Goal: Transaction & Acquisition: Purchase product/service

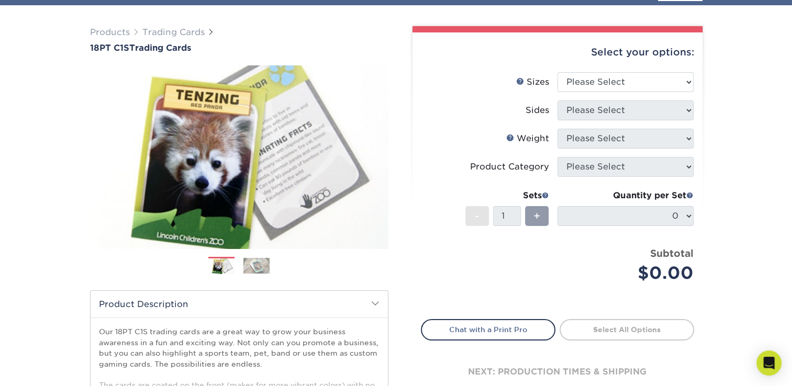
scroll to position [105, 0]
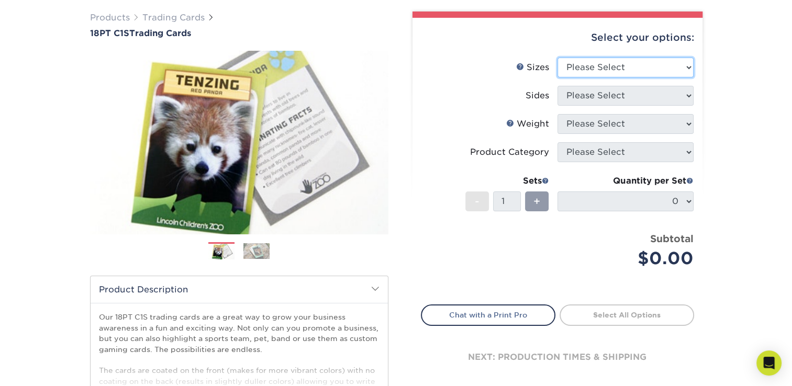
click at [637, 67] on select "Please Select 2.5" x 3.5"" at bounding box center [625, 68] width 136 height 20
click at [557, 58] on select "Please Select 2.5" x 3.5"" at bounding box center [625, 68] width 136 height 20
click at [613, 69] on select "Please Select 2.5" x 3.5"" at bounding box center [625, 68] width 136 height 20
select select "2.50x3.50"
click at [557, 58] on select "Please Select 2.5" x 3.5"" at bounding box center [625, 68] width 136 height 20
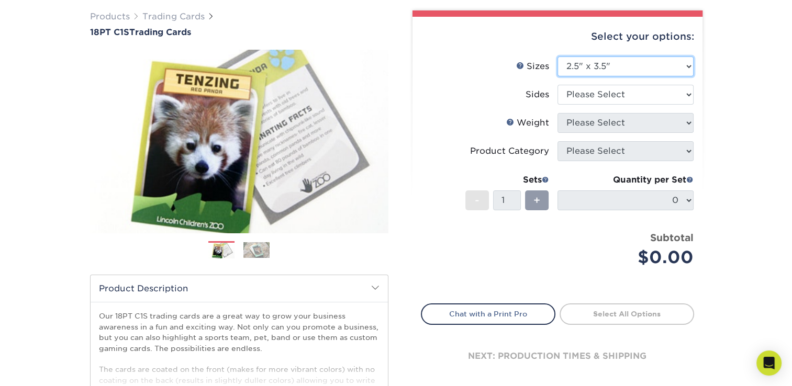
scroll to position [76, 0]
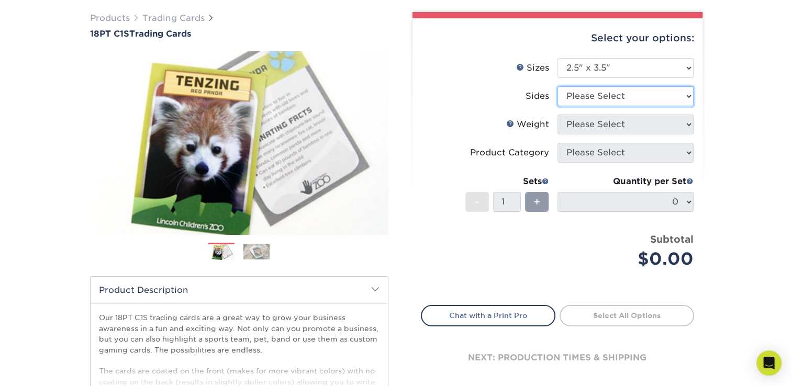
click at [573, 98] on select "Please Select Print Both Sides Print Front Only" at bounding box center [625, 96] width 136 height 20
select select "13abbda7-1d64-4f25-8bb2-c179b224825d"
click at [557, 86] on select "Please Select Print Both Sides Print Front Only" at bounding box center [625, 96] width 136 height 20
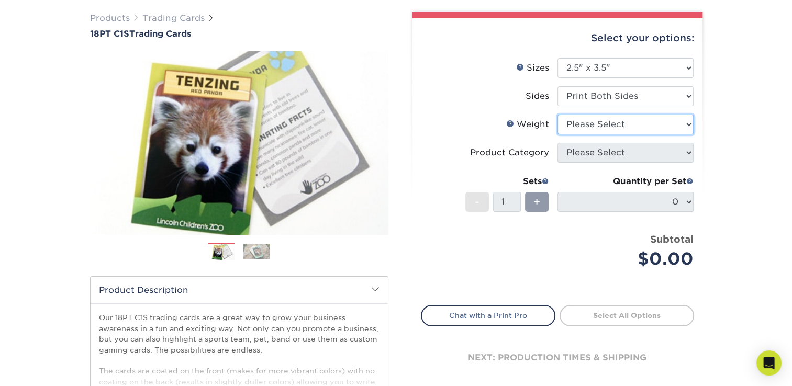
click at [601, 122] on select "Please Select 18PT C1S" at bounding box center [625, 125] width 136 height 20
select select "18PTC1S"
click at [557, 115] on select "Please Select 18PT C1S" at bounding box center [625, 125] width 136 height 20
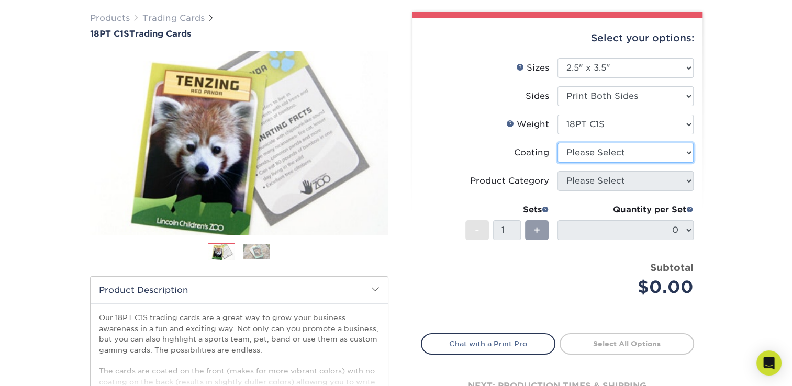
click at [584, 150] on select at bounding box center [625, 153] width 136 height 20
select select "3e7618de-abca-4bda-9f97-8b9129e913d8"
click at [557, 143] on select at bounding box center [625, 153] width 136 height 20
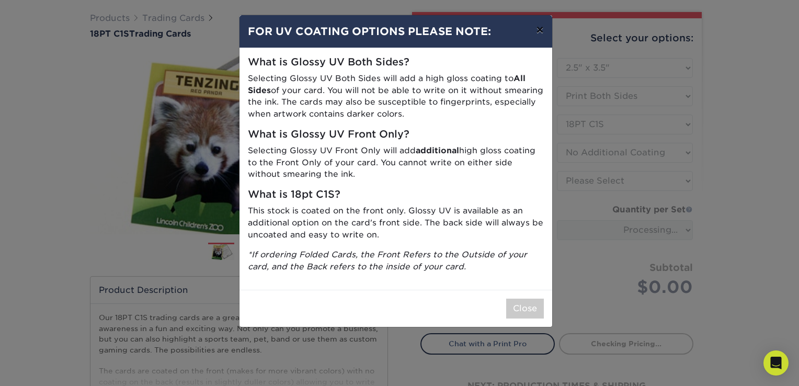
drag, startPoint x: 542, startPoint y: 28, endPoint x: 574, endPoint y: 28, distance: 31.9
click at [542, 28] on button "×" at bounding box center [540, 29] width 24 height 29
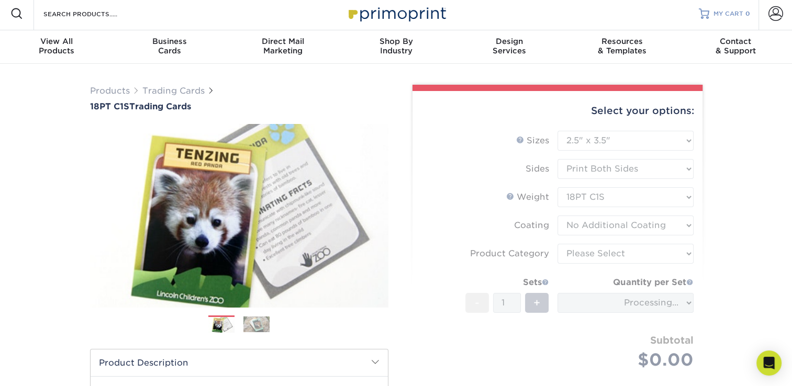
scroll to position [0, 0]
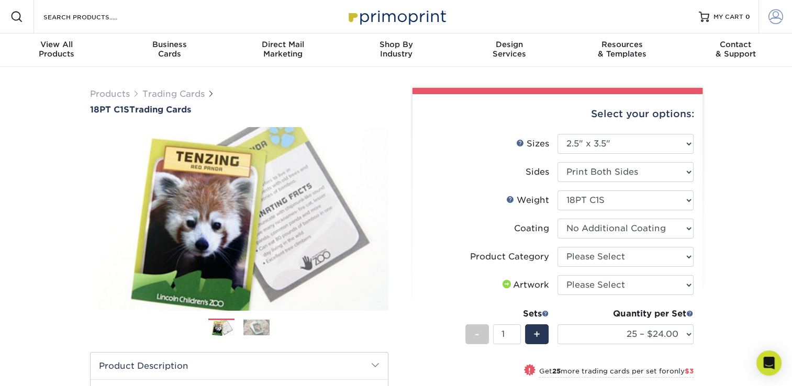
click at [772, 11] on span at bounding box center [775, 16] width 15 height 15
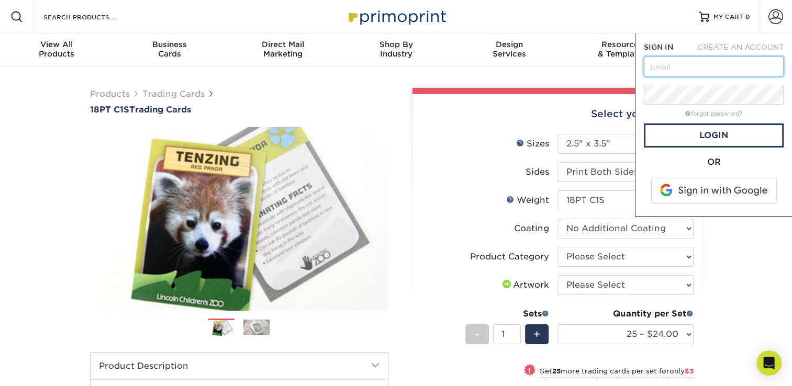
click at [705, 67] on input "text" at bounding box center [714, 67] width 140 height 20
type input "divinitycomicsinc@gmail.com"
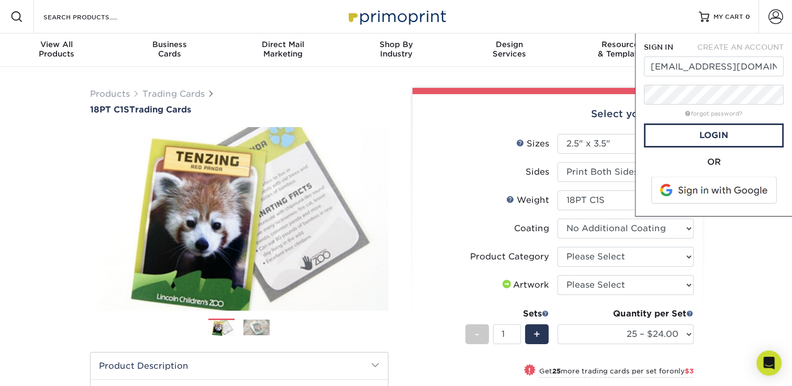
click at [694, 194] on span at bounding box center [714, 190] width 133 height 27
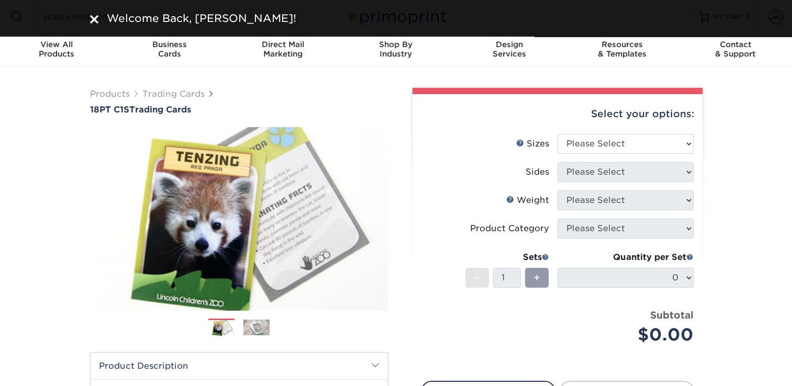
click at [749, 140] on div "Products Trading Cards 18PT C1S Trading Cards Previous Next show more" at bounding box center [396, 341] width 792 height 548
click at [94, 17] on div "Welcome Back, Mindy!" at bounding box center [396, 18] width 628 height 16
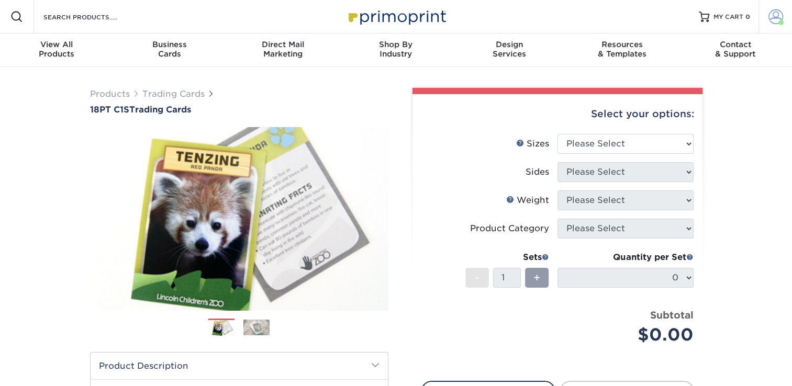
click at [768, 20] on span at bounding box center [775, 16] width 15 height 15
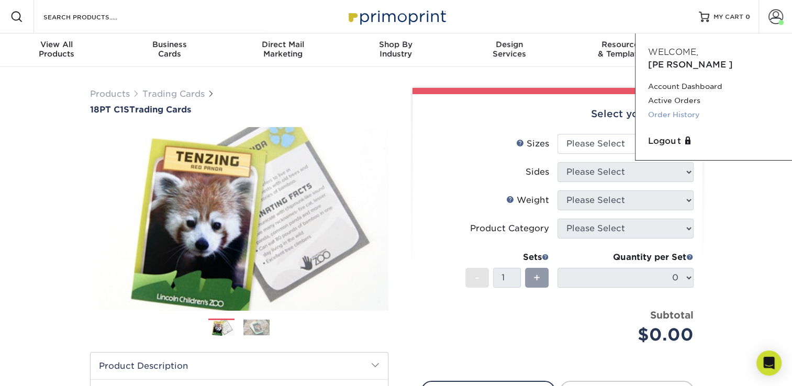
click at [683, 108] on link "Order History" at bounding box center [713, 115] width 131 height 14
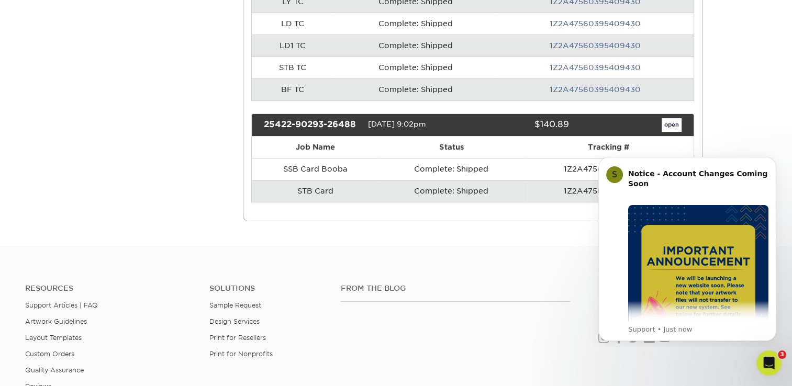
scroll to position [262, 0]
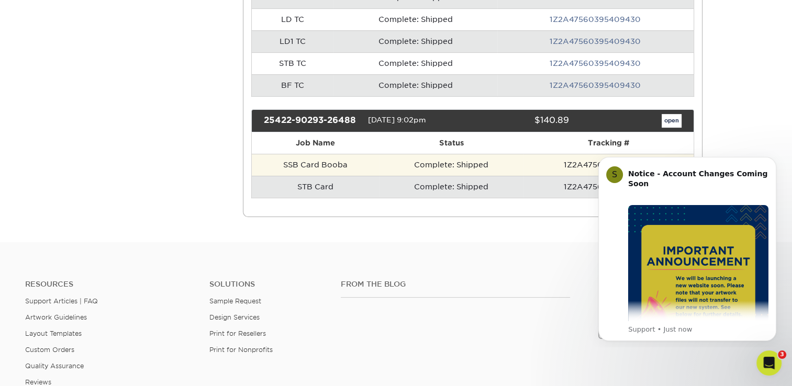
click at [458, 158] on td "Complete: Shipped" at bounding box center [451, 165] width 144 height 22
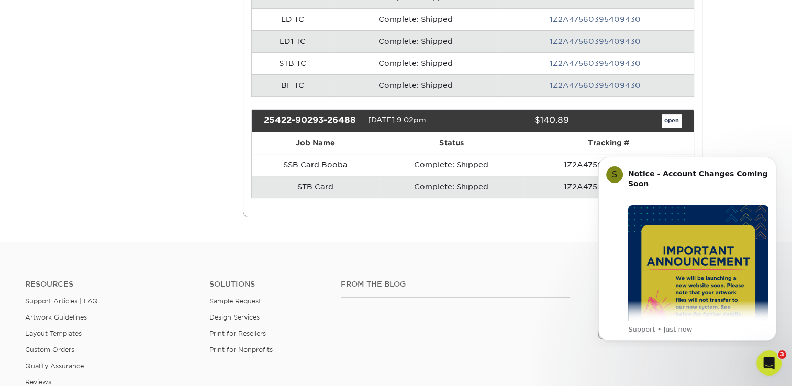
scroll to position [0, 0]
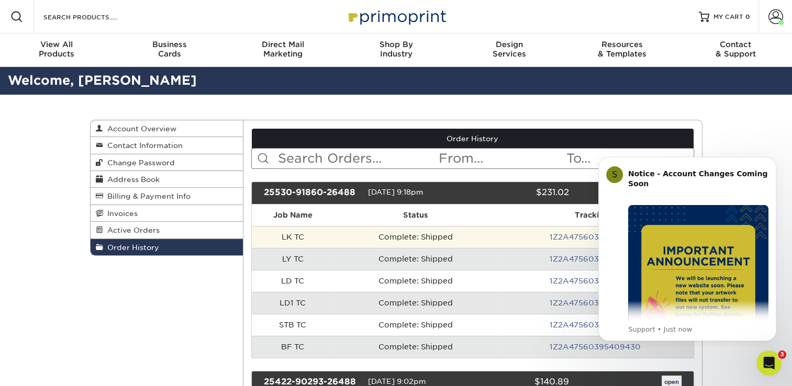
click at [289, 228] on td "LK TC" at bounding box center [293, 237] width 82 height 22
click at [571, 236] on link "1Z2A47560395409430" at bounding box center [594, 237] width 91 height 8
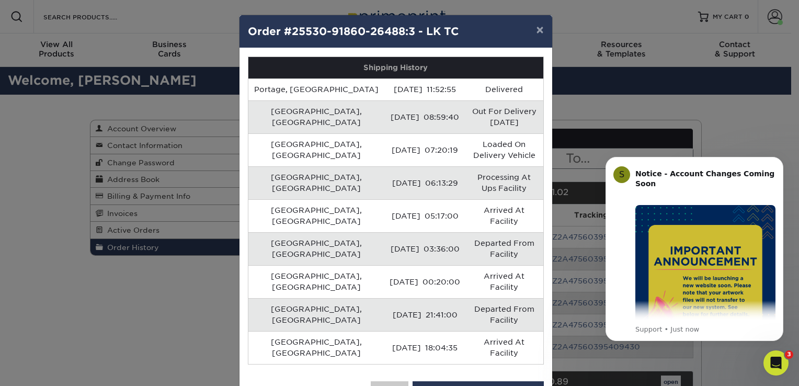
click at [630, 93] on div "× Order #25530-91860-26488:3 - LK TC Shipping History Portage, US 06/06/2025 11…" at bounding box center [399, 193] width 799 height 386
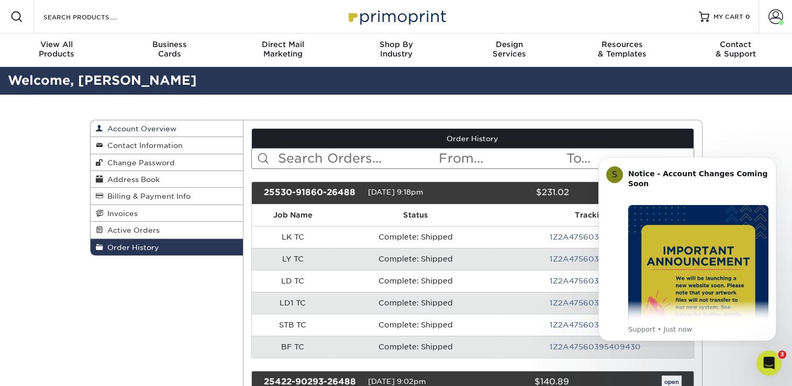
click at [176, 129] on link "Account Overview" at bounding box center [167, 128] width 153 height 17
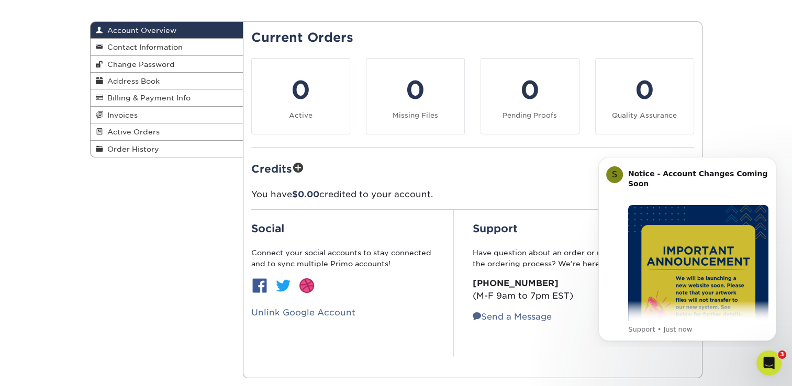
scroll to position [105, 0]
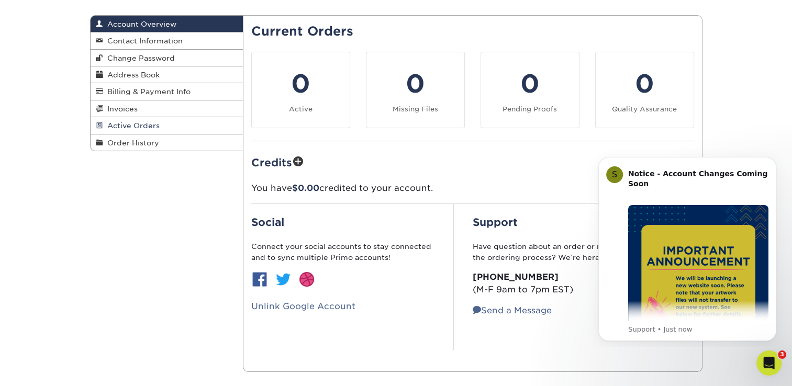
click at [168, 125] on link "Active Orders" at bounding box center [167, 125] width 153 height 17
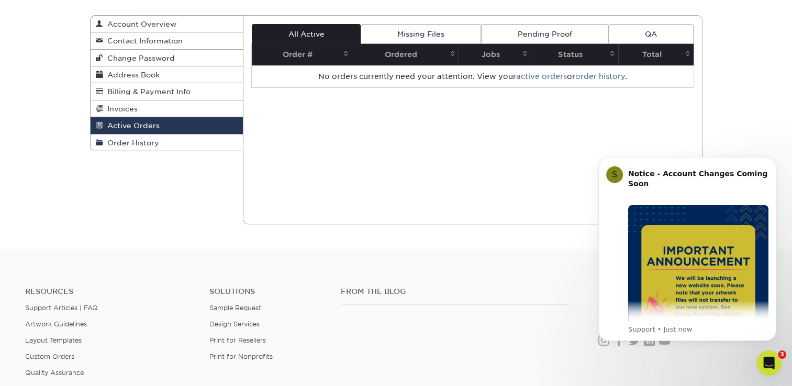
click at [149, 150] on link "Order History" at bounding box center [167, 142] width 153 height 16
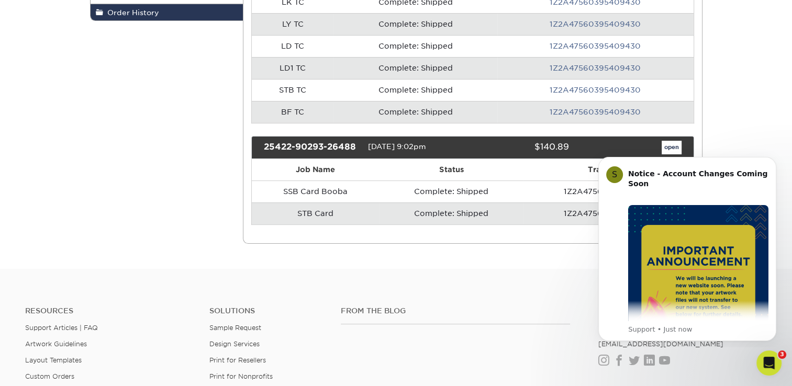
scroll to position [262, 0]
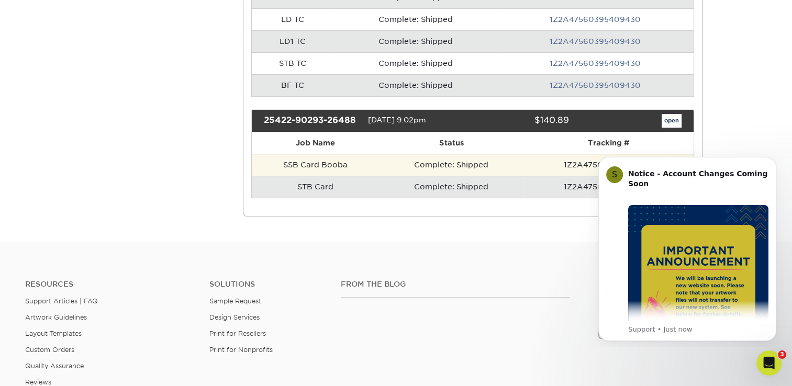
click at [320, 166] on td "SSB Card Booba" at bounding box center [315, 165] width 127 height 22
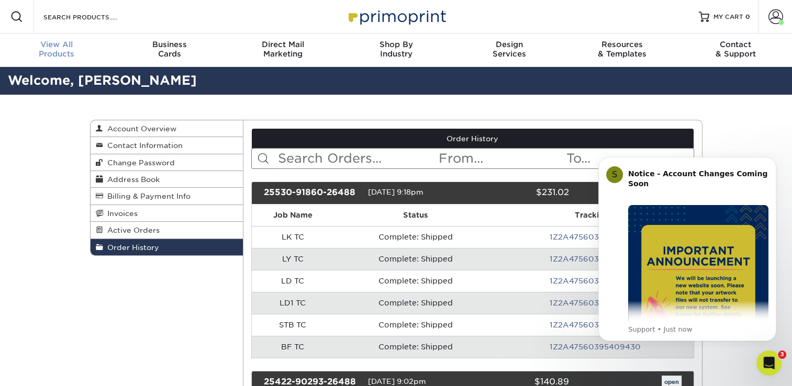
scroll to position [1, 0]
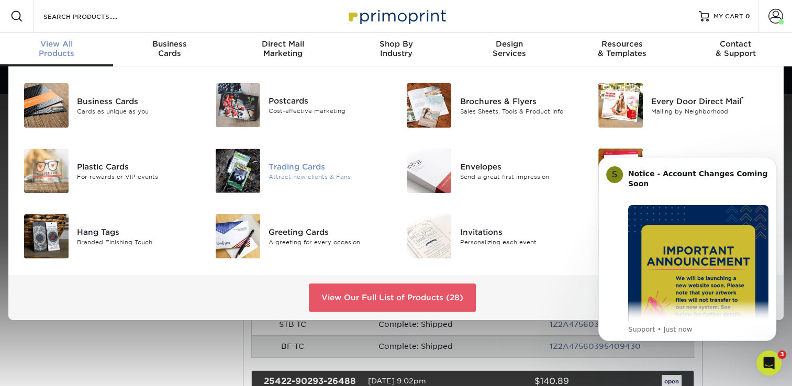
click at [268, 168] on div "Trading Cards" at bounding box center [328, 167] width 120 height 12
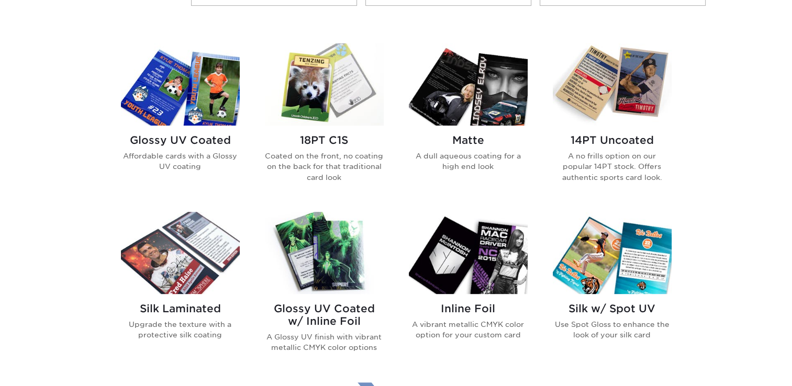
scroll to position [523, 0]
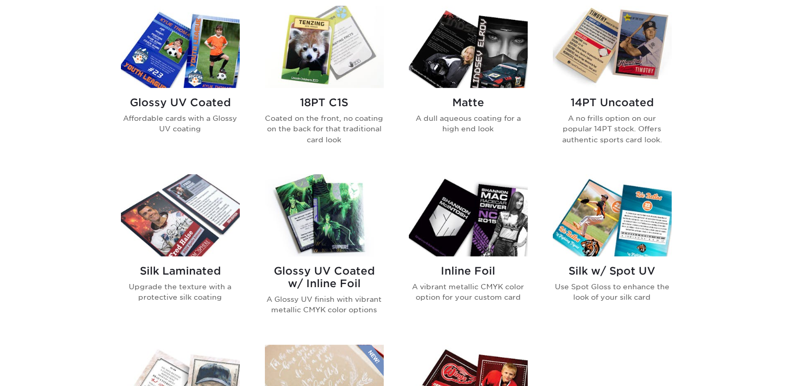
click at [318, 53] on img at bounding box center [324, 47] width 119 height 82
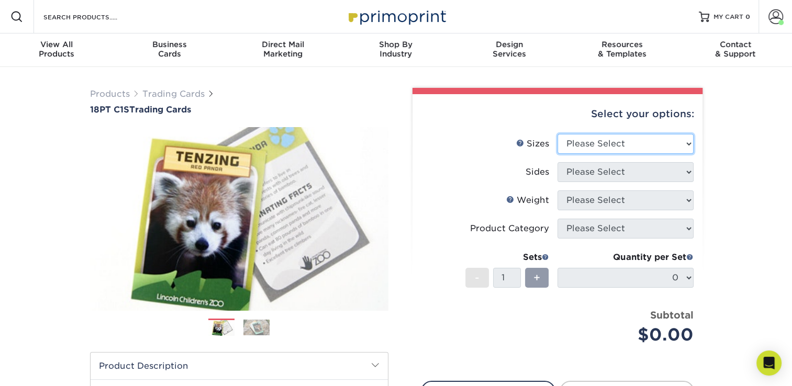
click at [614, 140] on select "Please Select 2.5" x 3.5"" at bounding box center [625, 144] width 136 height 20
select select "2.50x3.50"
click at [557, 134] on select "Please Select 2.5" x 3.5"" at bounding box center [625, 144] width 136 height 20
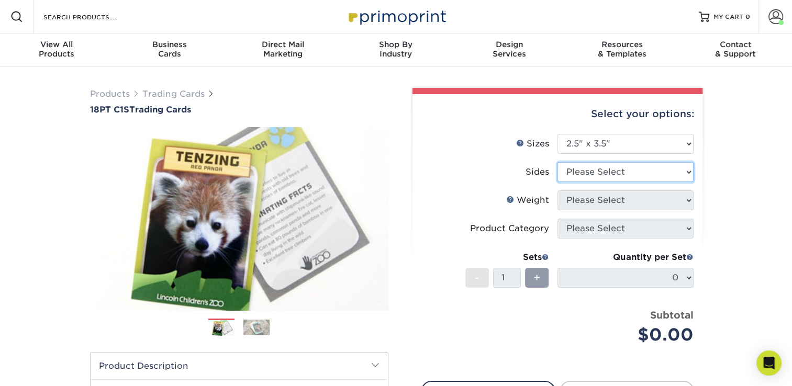
click at [600, 176] on select "Please Select Print Both Sides Print Front Only" at bounding box center [625, 172] width 136 height 20
select select "13abbda7-1d64-4f25-8bb2-c179b224825d"
click at [557, 162] on select "Please Select Print Both Sides Print Front Only" at bounding box center [625, 172] width 136 height 20
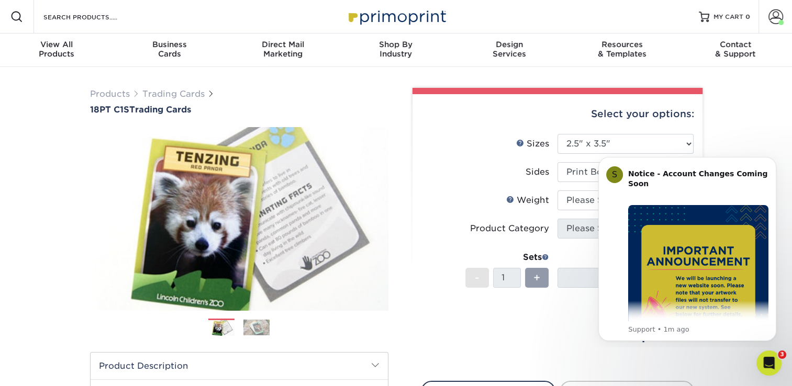
click at [585, 201] on html "S Notice - Account Changes Coming Soon ​ Past Order Files Will Not Transfer: Wh…" at bounding box center [686, 248] width 209 height 200
click at [772, 164] on button "Dismiss notification" at bounding box center [773, 160] width 14 height 14
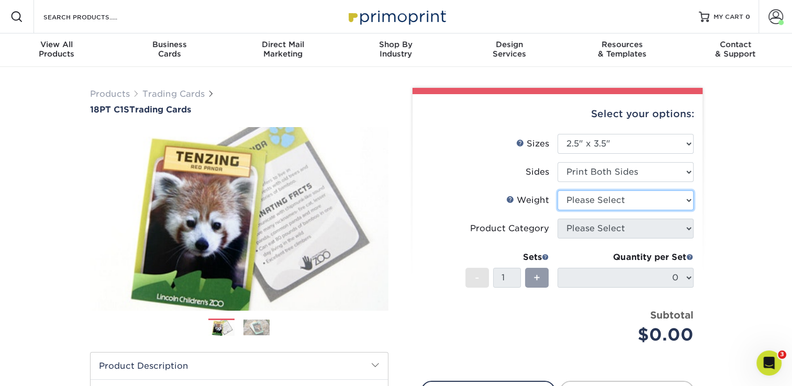
click at [656, 201] on select "Please Select 18PT C1S" at bounding box center [625, 200] width 136 height 20
select select "18PTC1S"
click at [557, 190] on select "Please Select 18PT C1S" at bounding box center [625, 200] width 136 height 20
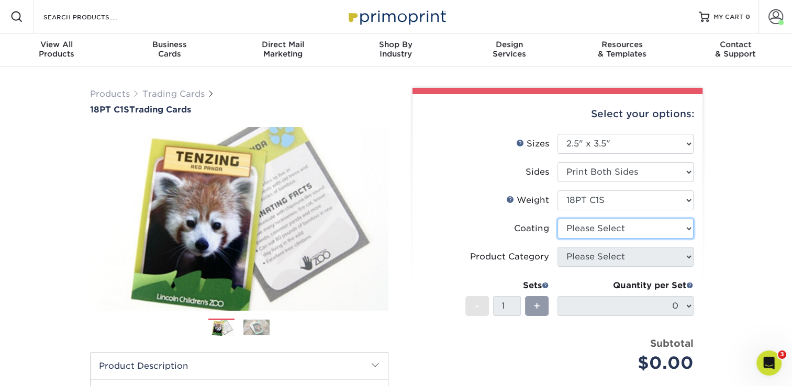
click at [609, 227] on select at bounding box center [625, 229] width 136 height 20
select select "1e8116af-acfc-44b1-83dc-8181aa338834"
click at [557, 219] on select at bounding box center [625, 229] width 136 height 20
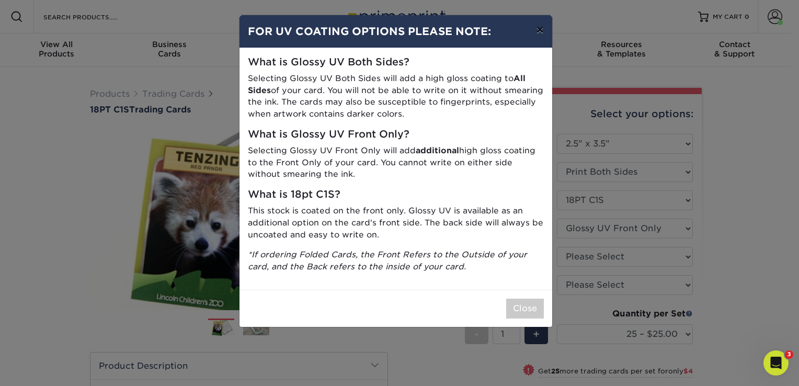
click at [542, 28] on button "×" at bounding box center [540, 29] width 24 height 29
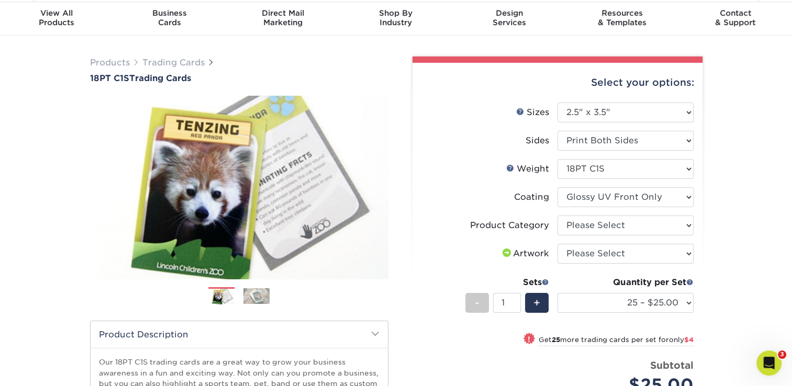
scroll to position [52, 0]
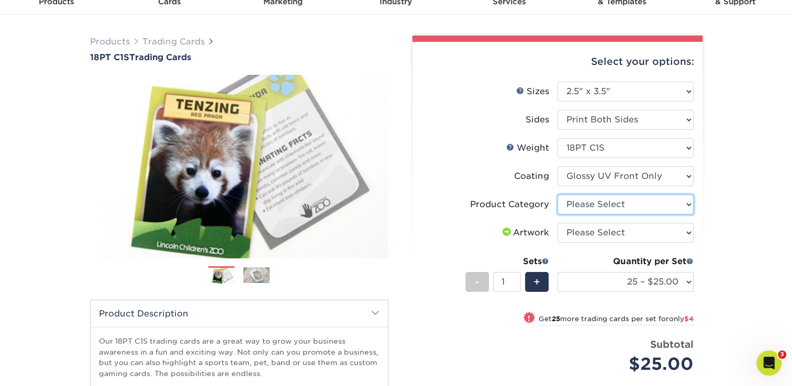
click at [610, 204] on select "Please Select Trading Cards" at bounding box center [625, 205] width 136 height 20
select select "c2f9bce9-36c2-409d-b101-c29d9d031e18"
click at [557, 195] on select "Please Select Trading Cards" at bounding box center [625, 205] width 136 height 20
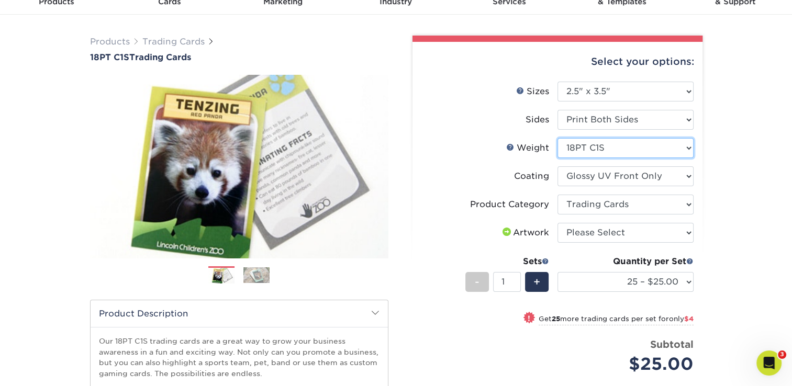
click at [585, 141] on select "Please Select 18PT C1S" at bounding box center [625, 148] width 136 height 20
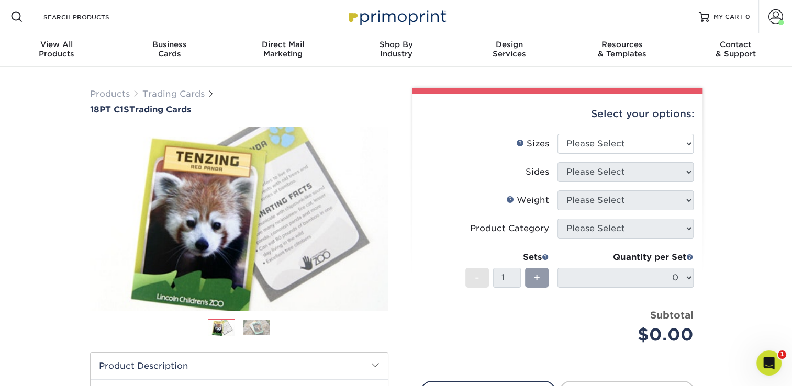
click at [410, 21] on img at bounding box center [396, 16] width 105 height 22
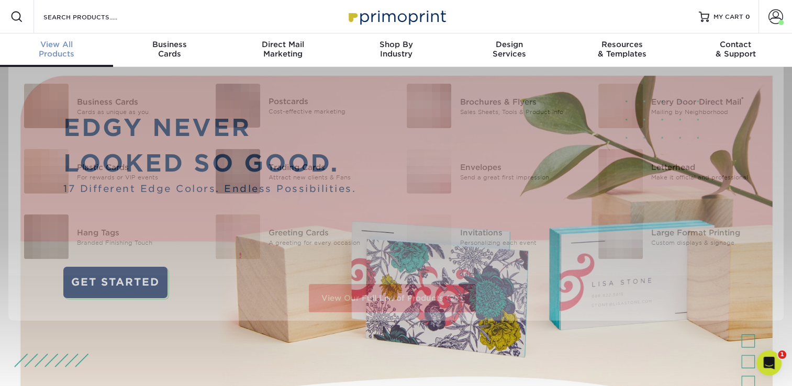
click at [78, 54] on div "View All Products" at bounding box center [56, 49] width 113 height 19
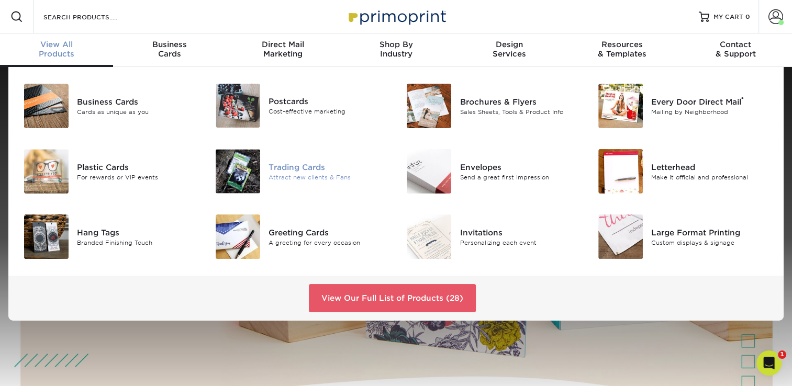
click at [323, 169] on div "Trading Cards" at bounding box center [328, 167] width 120 height 12
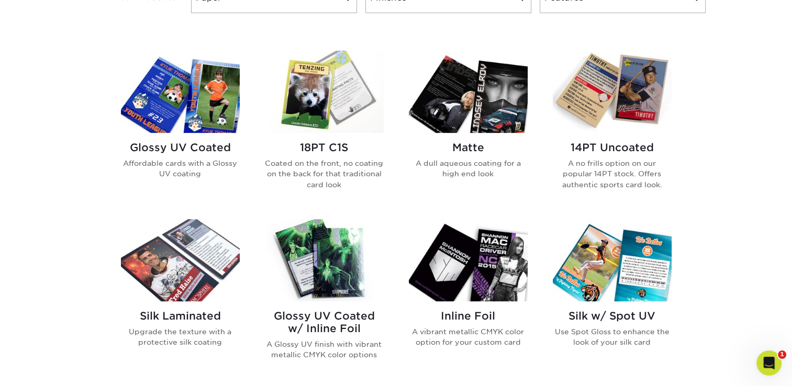
scroll to position [471, 0]
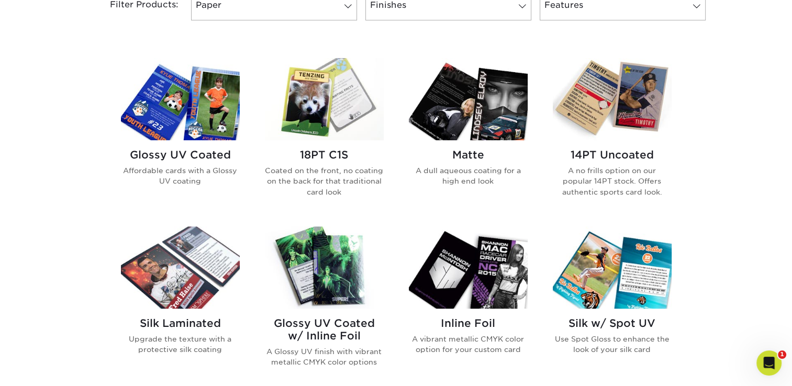
click at [168, 131] on img at bounding box center [180, 99] width 119 height 82
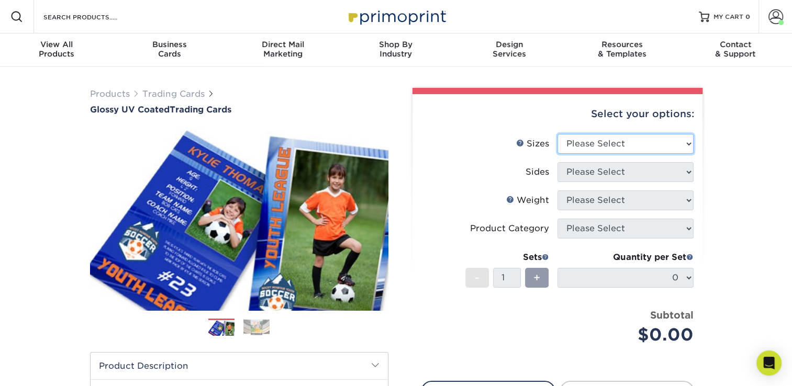
click at [591, 149] on select "Please Select 2.5" x 3.5"" at bounding box center [625, 144] width 136 height 20
click at [557, 134] on select "Please Select 2.5" x 3.5"" at bounding box center [625, 144] width 136 height 20
click at [595, 149] on select "Please Select 2.5" x 3.5"" at bounding box center [625, 144] width 136 height 20
select select "2.50x3.50"
click at [557, 134] on select "Please Select 2.5" x 3.5"" at bounding box center [625, 144] width 136 height 20
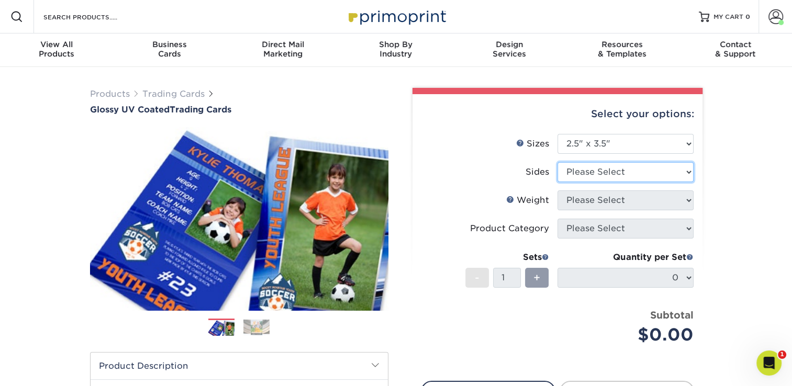
click at [588, 175] on select "Please Select Print Both Sides Print Front Only" at bounding box center [625, 172] width 136 height 20
select select "13abbda7-1d64-4f25-8bb2-c179b224825d"
click at [557, 162] on select "Please Select Print Both Sides Print Front Only" at bounding box center [625, 172] width 136 height 20
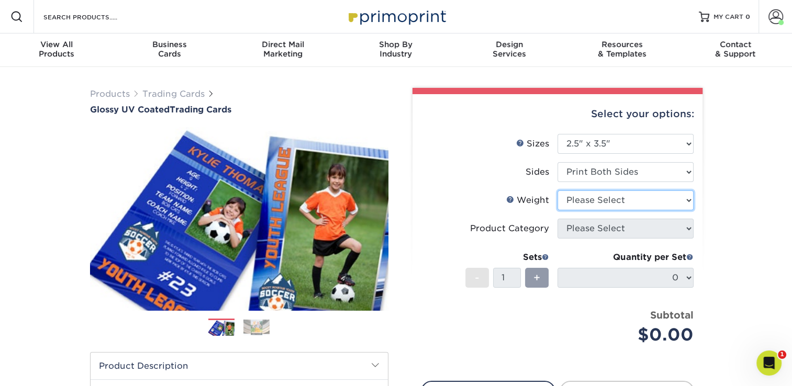
click at [592, 203] on select "Please Select 16PT 14PT 18PT C1S" at bounding box center [625, 200] width 136 height 20
select select "18PTC1S"
click at [557, 190] on select "Please Select 16PT 14PT 18PT C1S" at bounding box center [625, 200] width 136 height 20
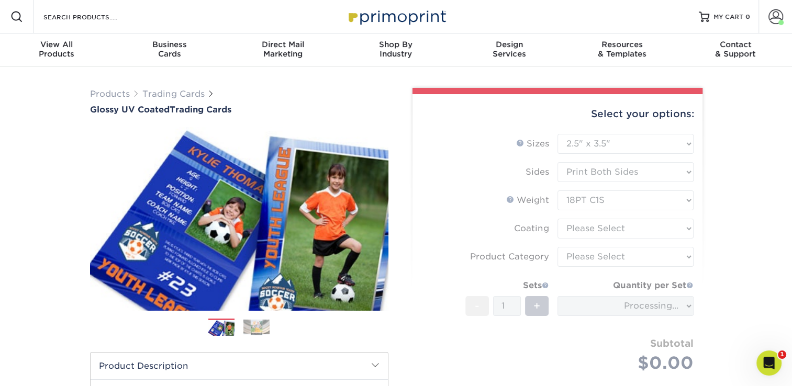
click at [603, 238] on form "Sizes Help Sizes Please Select 2.5" x 3.5" Sides Please Select 16PT - 1" at bounding box center [557, 265] width 273 height 263
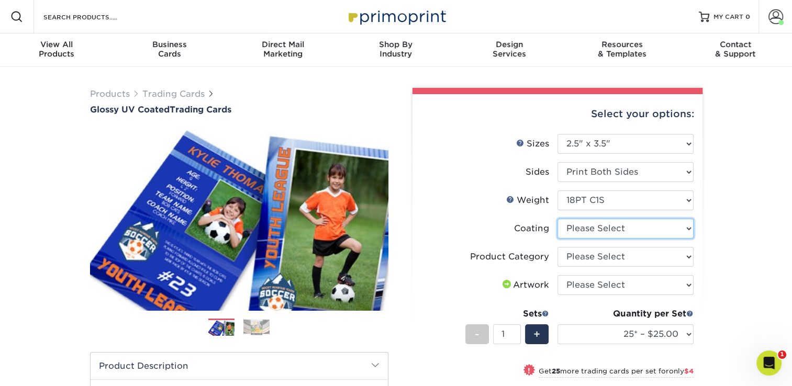
click at [603, 227] on select at bounding box center [625, 229] width 136 height 20
click at [700, 229] on div "Select your options: Sizes Help Sizes Please Select 2.5" x 3.5" Sides Please Se…" at bounding box center [557, 335] width 290 height 482
click at [643, 258] on select "Please Select Trading Cards" at bounding box center [625, 257] width 136 height 20
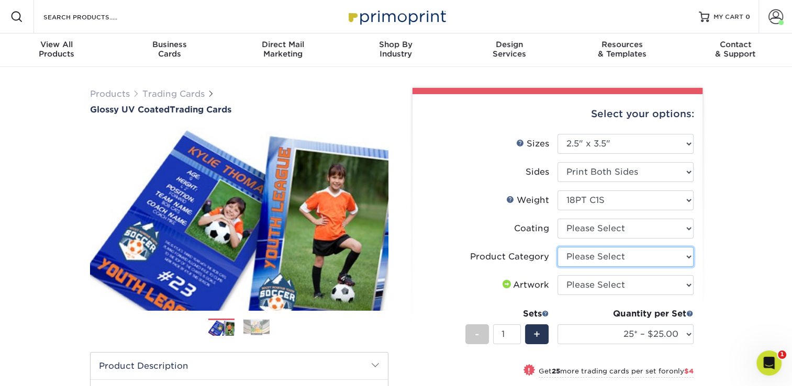
select select "c2f9bce9-36c2-409d-b101-c29d9d031e18"
click at [557, 247] on select "Please Select Trading Cards" at bounding box center [625, 257] width 136 height 20
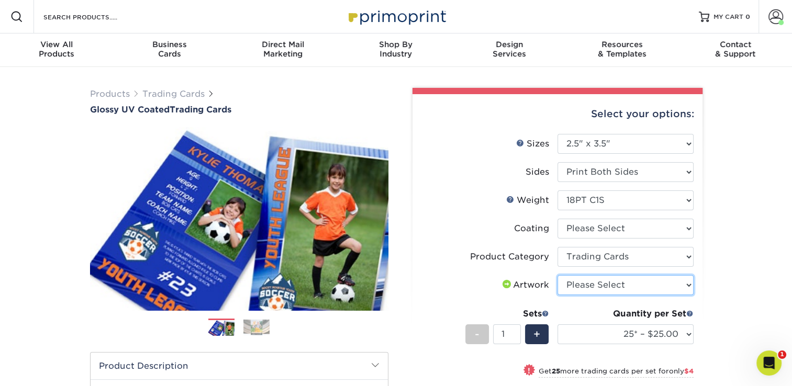
click at [587, 282] on select "Please Select I will upload files I need a design - $100" at bounding box center [625, 285] width 136 height 20
select select "upload"
click at [557, 275] on select "Please Select I will upload files I need a design - $100" at bounding box center [625, 285] width 136 height 20
click at [711, 171] on div "Products Trading Cards Glossy UV Coated Trading Cards Previous Next /" at bounding box center [396, 346] width 792 height 559
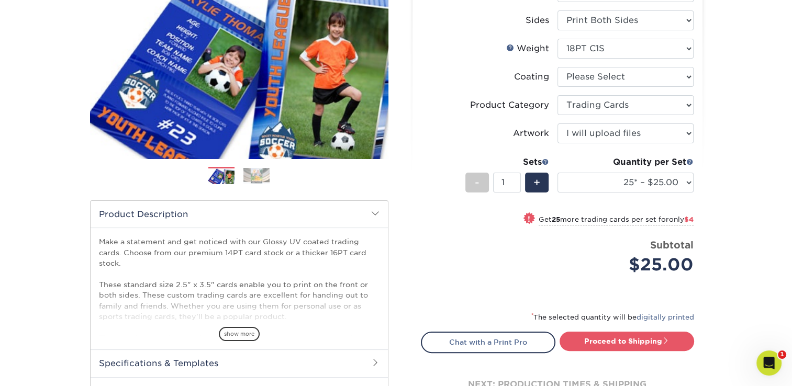
scroll to position [157, 0]
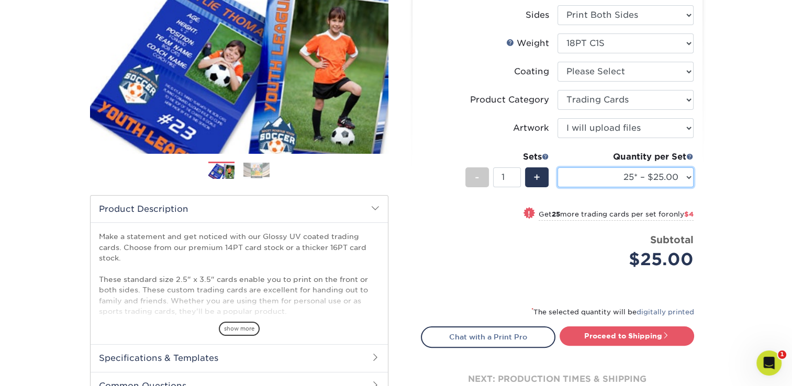
click at [609, 175] on select "25* – $25.00 50* – $29.00 75* – $37.00 100* – $41.00 250* – $48.00 500 – $58.00…" at bounding box center [625, 177] width 136 height 20
select select "500 – $58.00"
click at [557, 167] on select "25* – $25.00 50* – $29.00 75* – $37.00 100* – $41.00 250* – $48.00 500 – $58.00…" at bounding box center [625, 177] width 136 height 20
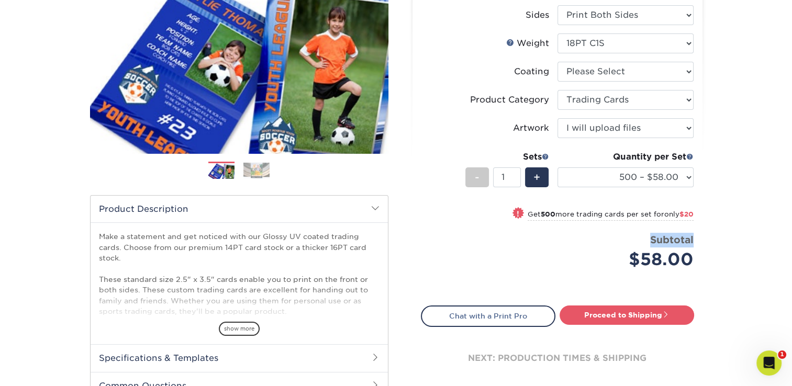
click at [721, 231] on div "Products Trading Cards Glossy UV Coated Trading Cards Previous Next /" at bounding box center [396, 189] width 792 height 559
copy div "Price per set $58.00 Subtotal"
click at [748, 195] on div "Products Trading Cards Glossy UV Coated Trading Cards Previous Next /" at bounding box center [396, 189] width 792 height 559
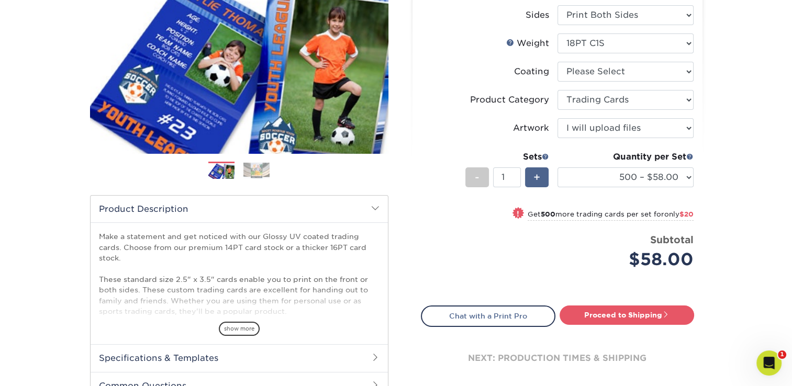
click at [535, 179] on span "+" at bounding box center [536, 178] width 7 height 16
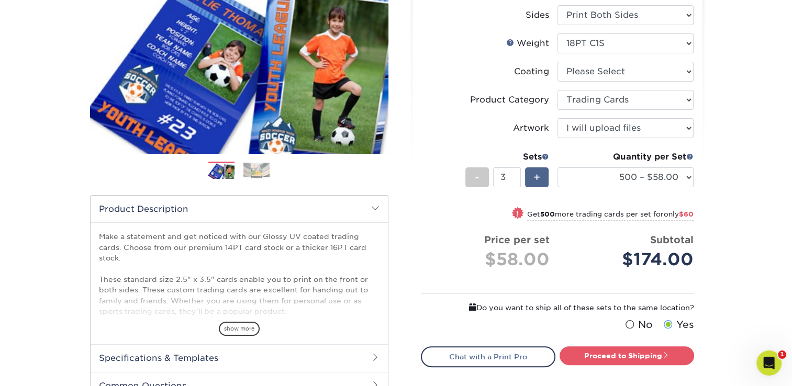
click at [535, 179] on span "+" at bounding box center [536, 178] width 7 height 16
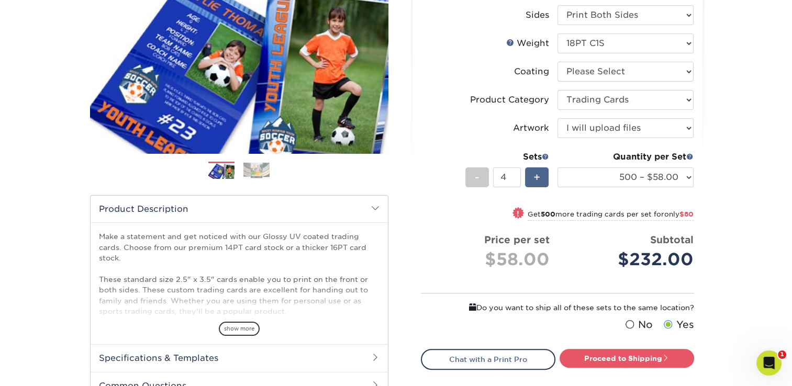
click at [535, 179] on span "+" at bounding box center [536, 178] width 7 height 16
type input "5"
click at [736, 189] on div "Products Trading Cards Glossy UV Coated Trading Cards Previous Next /" at bounding box center [396, 190] width 792 height 560
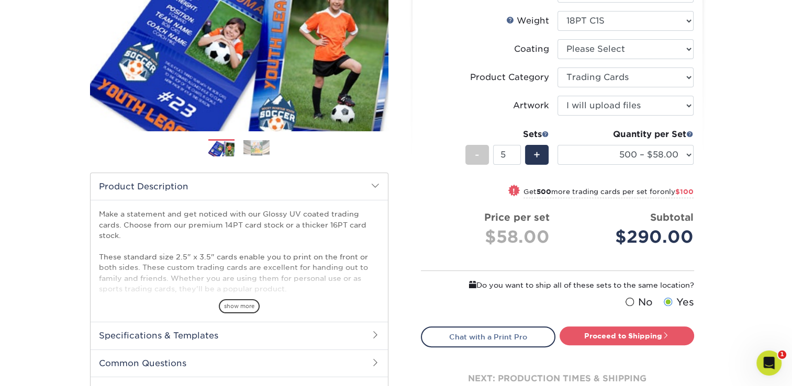
scroll to position [209, 0]
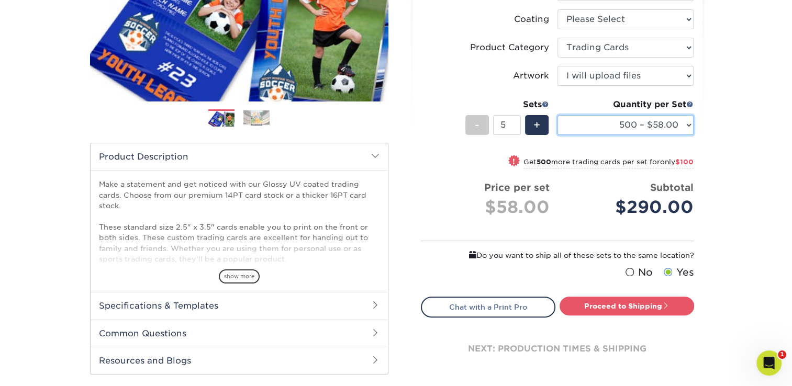
click at [689, 120] on select "25* – $25.00 50* – $29.00 75* – $37.00 100* – $41.00 250* – $48.00 500 – $58.00…" at bounding box center [625, 125] width 136 height 20
click at [726, 119] on div "Products Trading Cards Glossy UV Coated Trading Cards Previous Next /" at bounding box center [396, 138] width 792 height 560
click at [734, 149] on div "Products Trading Cards Glossy UV Coated Trading Cards Previous Next /" at bounding box center [396, 138] width 792 height 560
click at [764, 130] on div "Products Trading Cards Glossy UV Coated Trading Cards Previous Next /" at bounding box center [396, 138] width 792 height 560
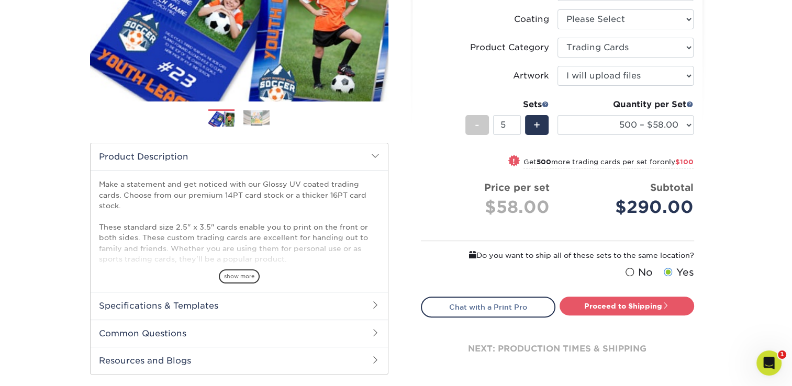
click at [764, 130] on div "Products Trading Cards Glossy UV Coated Trading Cards Previous Next /" at bounding box center [396, 138] width 792 height 560
click at [762, 81] on div "Products Trading Cards Glossy UV Coated Trading Cards Previous Next /" at bounding box center [396, 138] width 792 height 560
